Goal: Navigation & Orientation: Find specific page/section

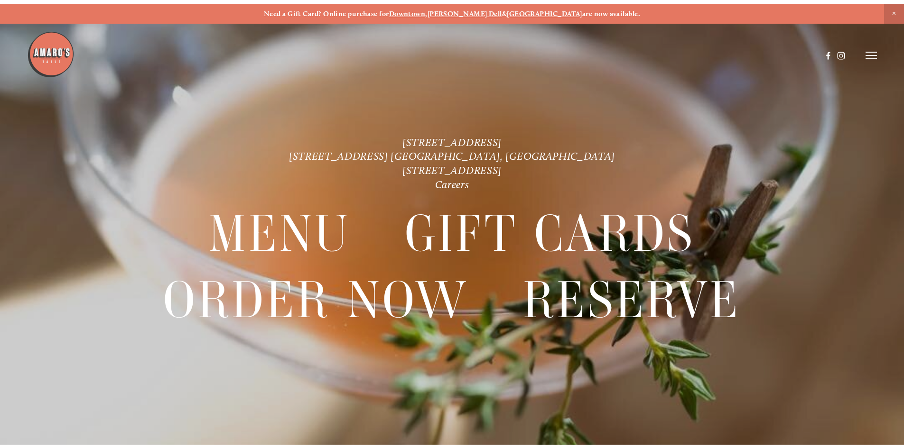
scroll to position [20, 0]
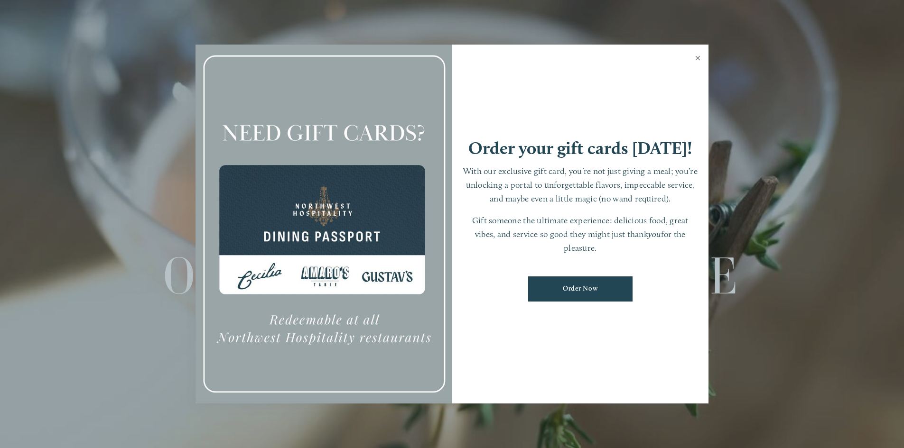
click at [699, 61] on link "Close" at bounding box center [698, 59] width 19 height 27
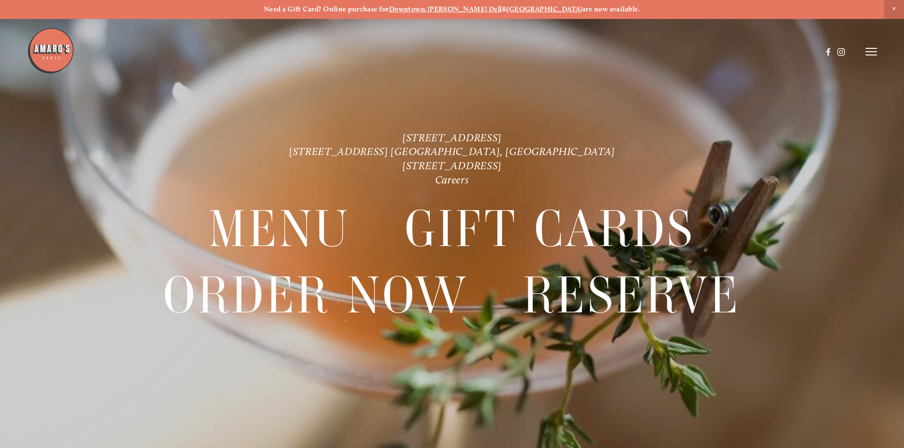
scroll to position [0, 0]
click at [867, 49] on icon at bounding box center [871, 51] width 11 height 9
click at [762, 47] on span "Gallery" at bounding box center [770, 51] width 23 height 9
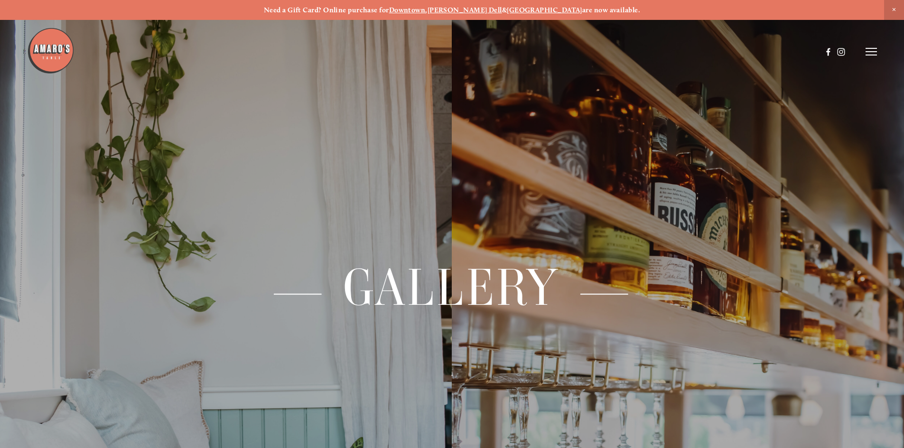
click at [504, 279] on span "— Gallery —" at bounding box center [452, 287] width 364 height 65
click at [823, 52] on use at bounding box center [828, 52] width 16 height 16
